Goal: Navigation & Orientation: Find specific page/section

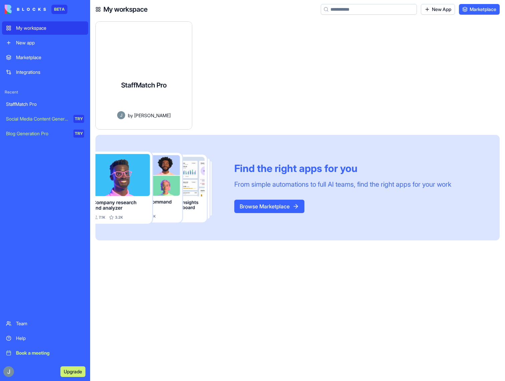
click at [152, 76] on div "StaffMatch Pro" at bounding box center [143, 85] width 45 height 19
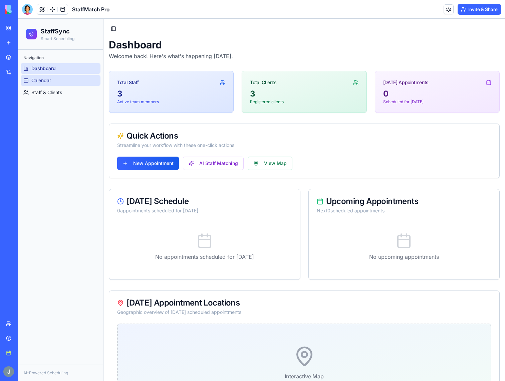
click at [64, 79] on link "Calendar" at bounding box center [61, 80] width 80 height 11
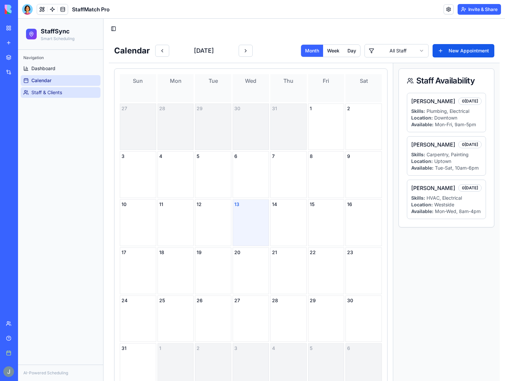
click at [39, 92] on span "Staff & Clients" at bounding box center [46, 92] width 31 height 7
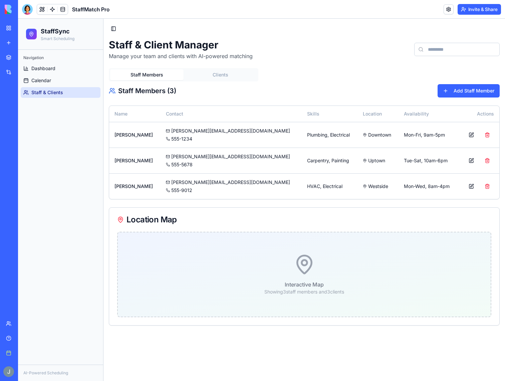
click at [222, 74] on button "Clients" at bounding box center [220, 74] width 73 height 11
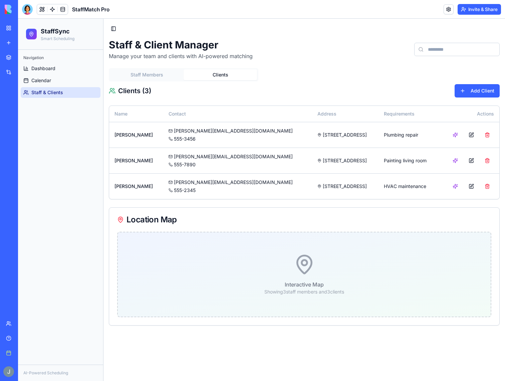
click at [136, 75] on button "Staff Members" at bounding box center [146, 74] width 73 height 11
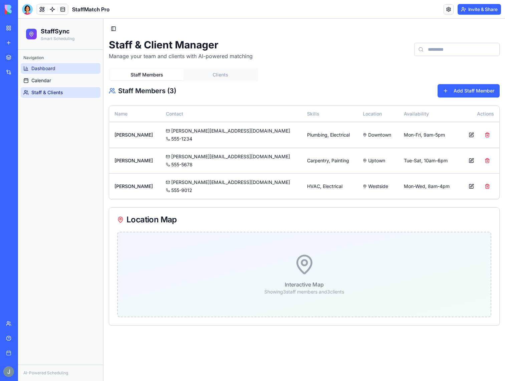
click at [44, 65] on span "Dashboard" at bounding box center [43, 68] width 24 height 7
